Goal: Check status: Check status

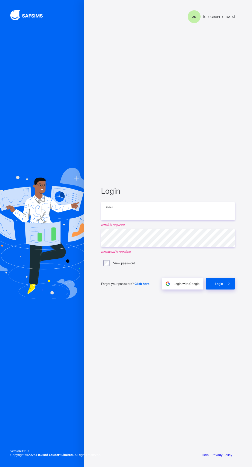
click at [151, 220] on input "email" at bounding box center [168, 211] width 134 height 18
type input "**********"
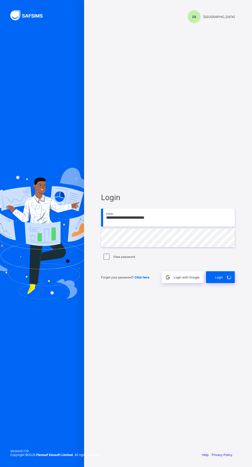
click at [221, 283] on div "Login" at bounding box center [220, 277] width 29 height 12
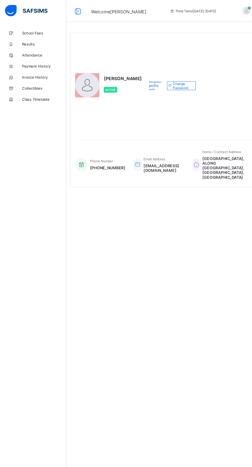
click at [43, 40] on span "Results" at bounding box center [41, 41] width 41 height 4
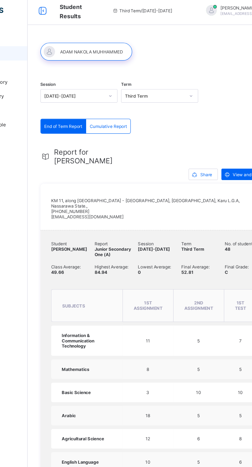
click at [109, 110] on span "Report for [PERSON_NAME]" at bounding box center [104, 115] width 46 height 12
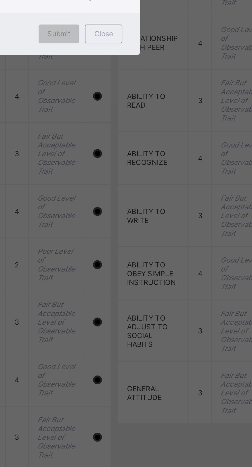
scroll to position [402, 0]
click at [166, 215] on div "×" at bounding box center [163, 210] width 5 height 9
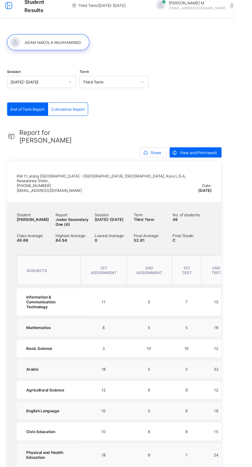
scroll to position [0, 0]
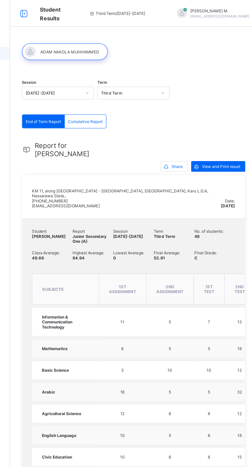
click at [144, 12] on div "Third Term / [DATE]-[DATE]" at bounding box center [144, 10] width 77 height 21
